Goal: Use online tool/utility: Utilize a website feature to perform a specific function

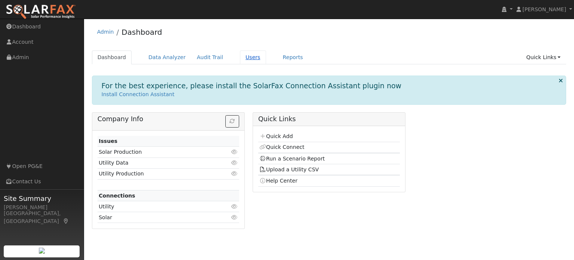
click at [240, 59] on link "Users" at bounding box center [253, 57] width 26 height 14
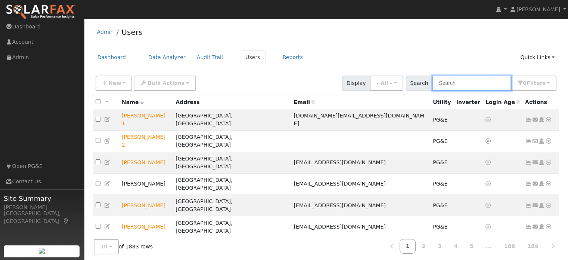
click at [467, 85] on input "text" at bounding box center [471, 82] width 79 height 15
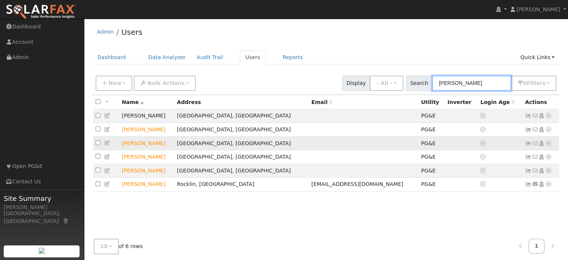
type input "[PERSON_NAME]"
click at [548, 145] on icon at bounding box center [548, 142] width 7 height 5
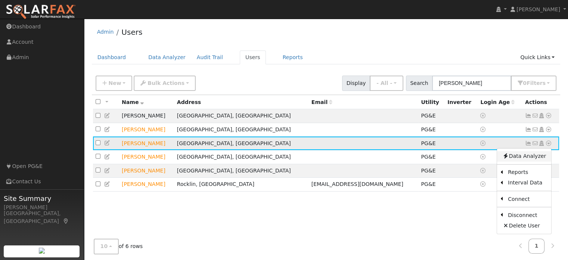
click at [521, 157] on link "Data Analyzer" at bounding box center [524, 156] width 54 height 10
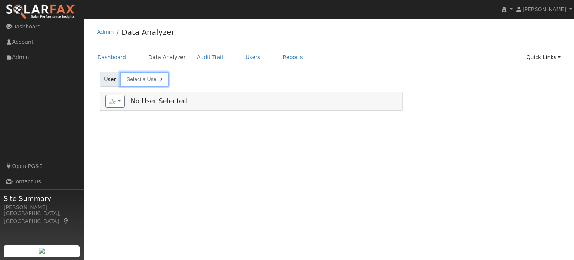
type input "[PERSON_NAME]"
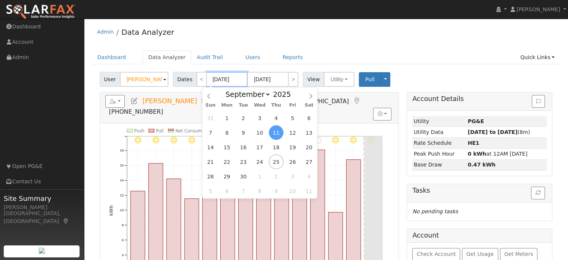
click at [222, 78] on input "[DATE]" at bounding box center [227, 79] width 41 height 15
click at [227, 117] on span "1" at bounding box center [227, 118] width 15 height 15
type input "09/01/2025"
type input "09/30/2025"
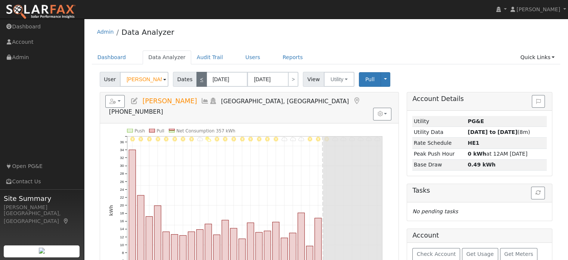
click at [199, 80] on link "<" at bounding box center [201, 79] width 10 height 15
type input "[DATE]"
type input "08/31/2025"
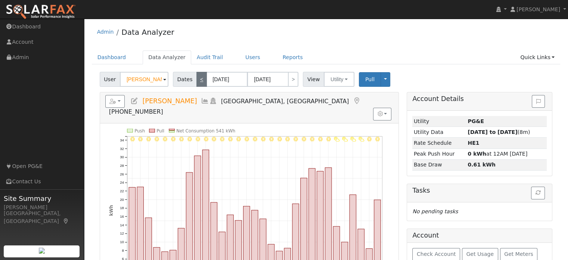
click at [199, 80] on link "<" at bounding box center [201, 79] width 10 height 15
type input "07/01/2025"
type input "07/31/2025"
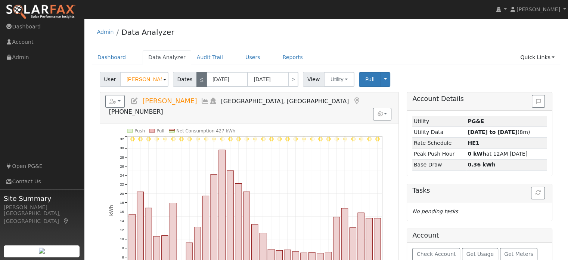
click at [199, 80] on link "<" at bounding box center [201, 79] width 10 height 15
type input "06/01/2025"
type input "[DATE]"
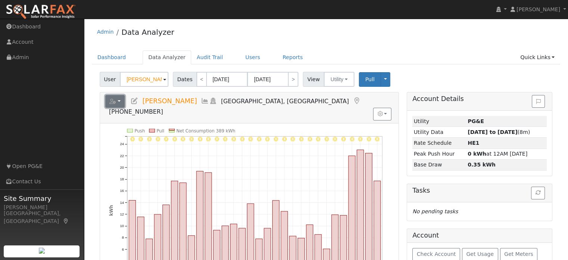
click at [115, 102] on icon "button" at bounding box center [112, 101] width 7 height 5
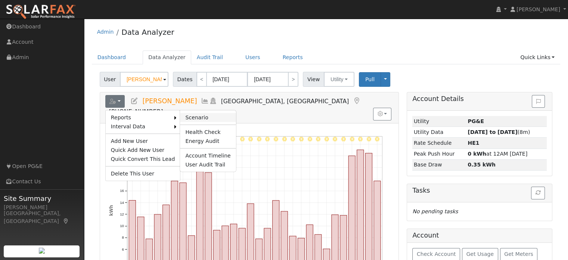
click at [193, 118] on link "Scenario" at bounding box center [208, 117] width 56 height 9
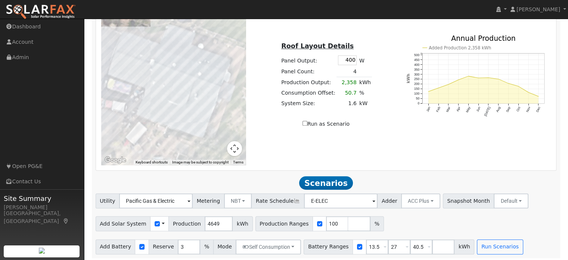
scroll to position [498, 0]
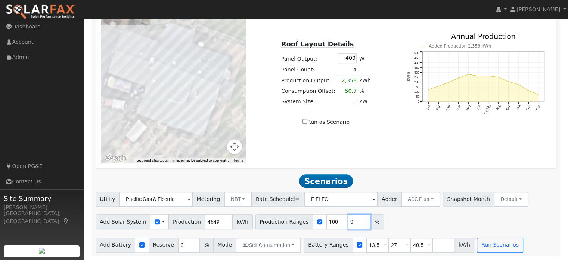
type input "0"
click at [348, 223] on input "0" at bounding box center [359, 221] width 22 height 15
type input "0"
type input "100"
click at [370, 220] on input "number" at bounding box center [381, 221] width 22 height 15
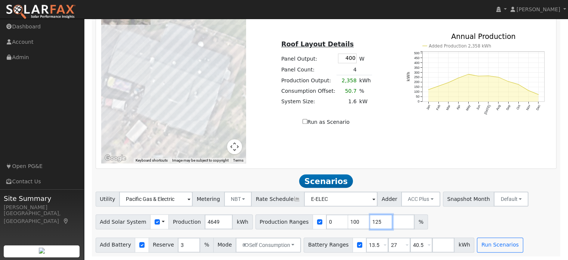
type input "125"
drag, startPoint x: 379, startPoint y: 225, endPoint x: 378, endPoint y: 220, distance: 4.7
click at [392, 224] on input "number" at bounding box center [403, 221] width 22 height 15
type input "150"
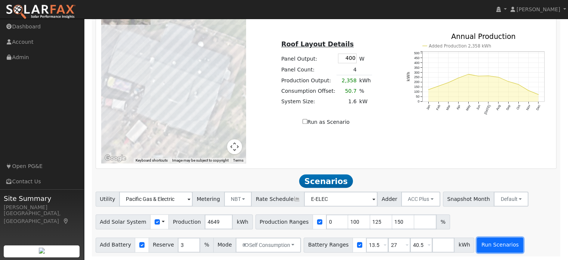
click at [481, 244] on button "Run Scenarios" at bounding box center [500, 244] width 46 height 15
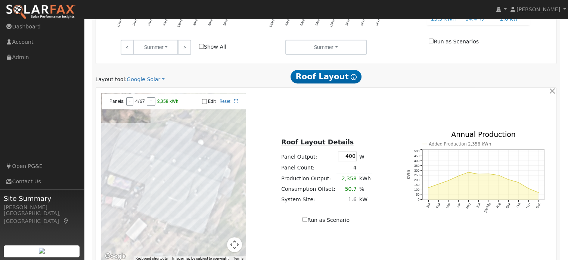
type input "4.6"
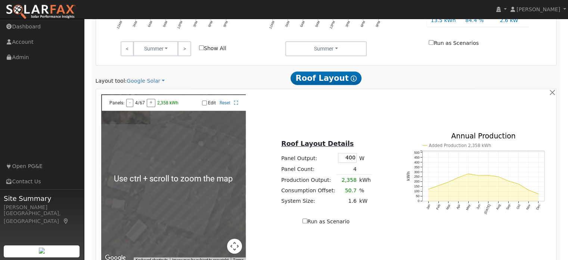
scroll to position [388, 0]
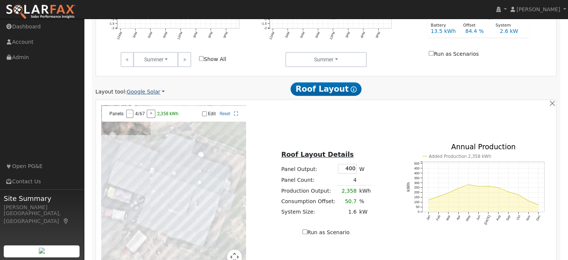
click at [139, 92] on link "Google Solar" at bounding box center [146, 92] width 38 height 8
click at [145, 127] on link "Aurora" at bounding box center [151, 125] width 52 height 10
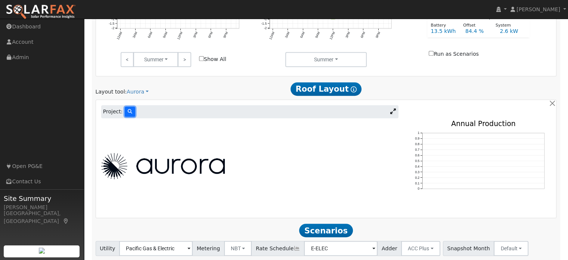
click at [128, 110] on icon at bounding box center [130, 111] width 4 height 4
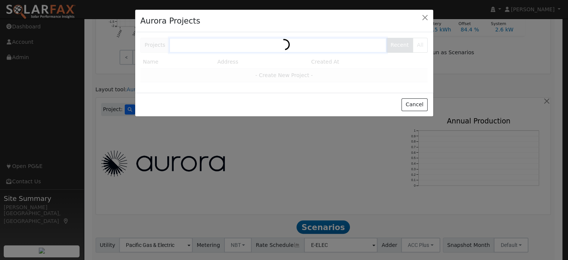
scroll to position [389, 0]
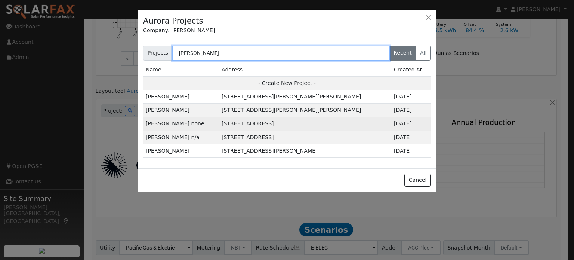
type input "[PERSON_NAME]"
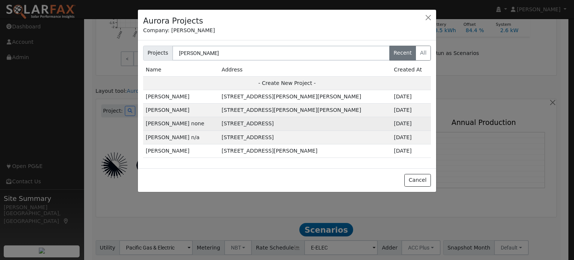
click at [226, 122] on td "[STREET_ADDRESS]" at bounding box center [305, 123] width 172 height 13
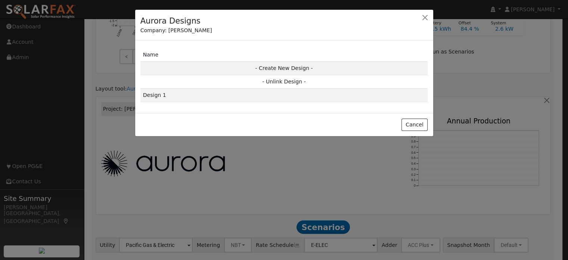
scroll to position [390, 0]
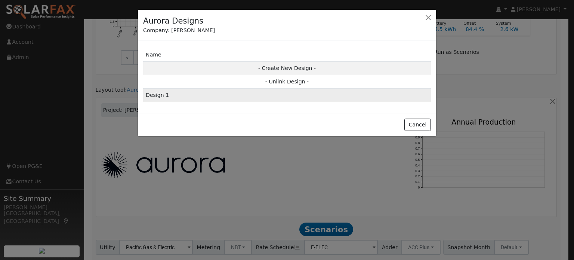
click at [209, 96] on td "Design 1" at bounding box center [287, 95] width 288 height 13
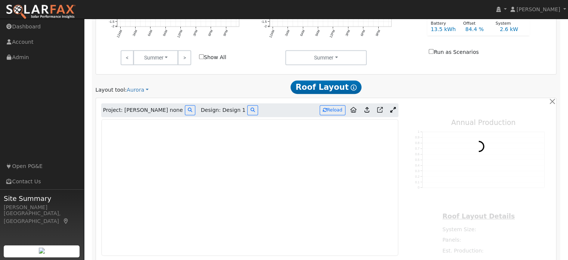
type input "10714"
type input "100"
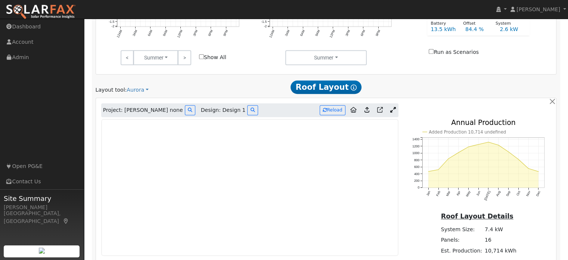
click at [394, 109] on icon at bounding box center [393, 110] width 6 height 6
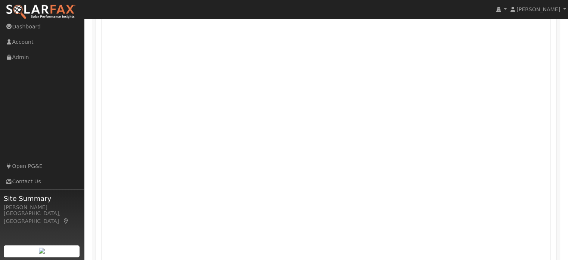
scroll to position [488, 0]
